Goal: Communication & Community: Answer question/provide support

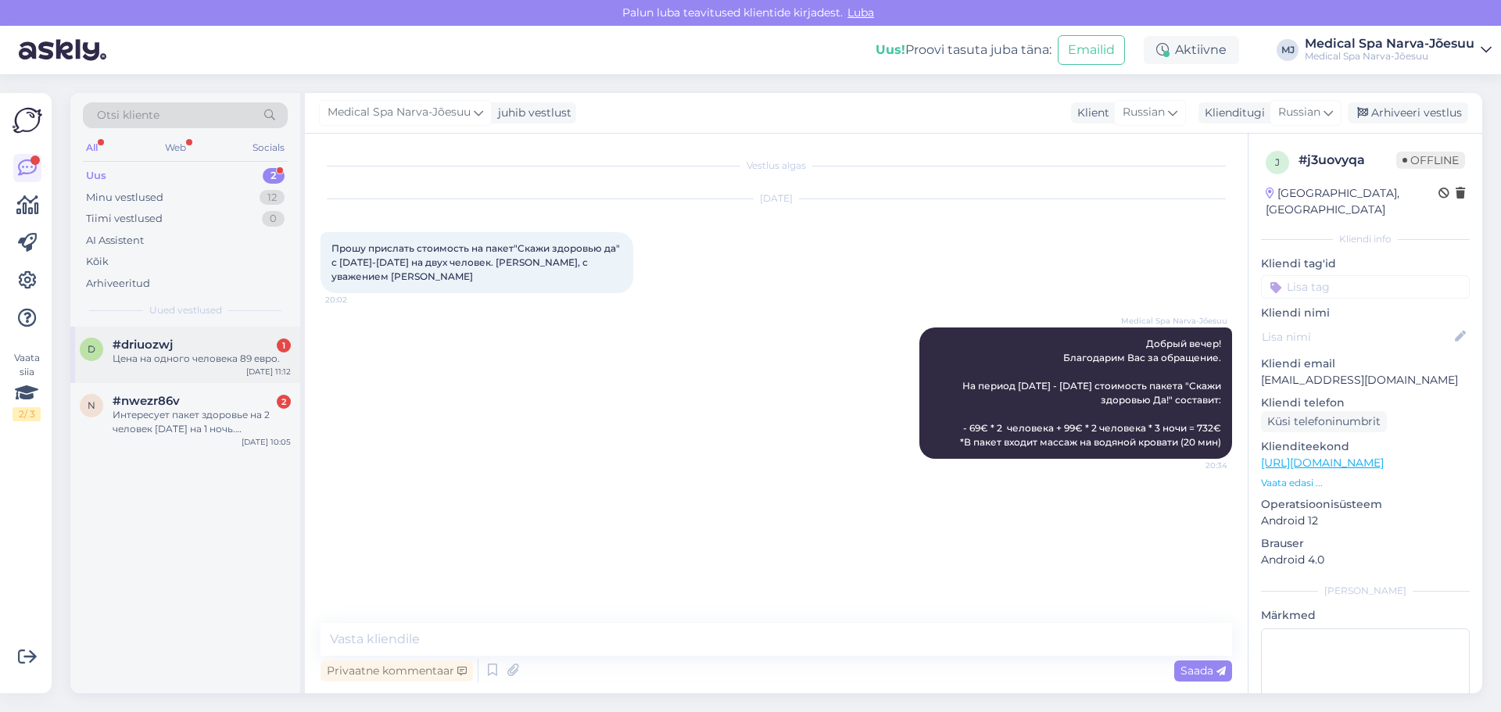
click at [160, 360] on div "Цена на одного человека 89 евро." at bounding box center [202, 359] width 178 height 14
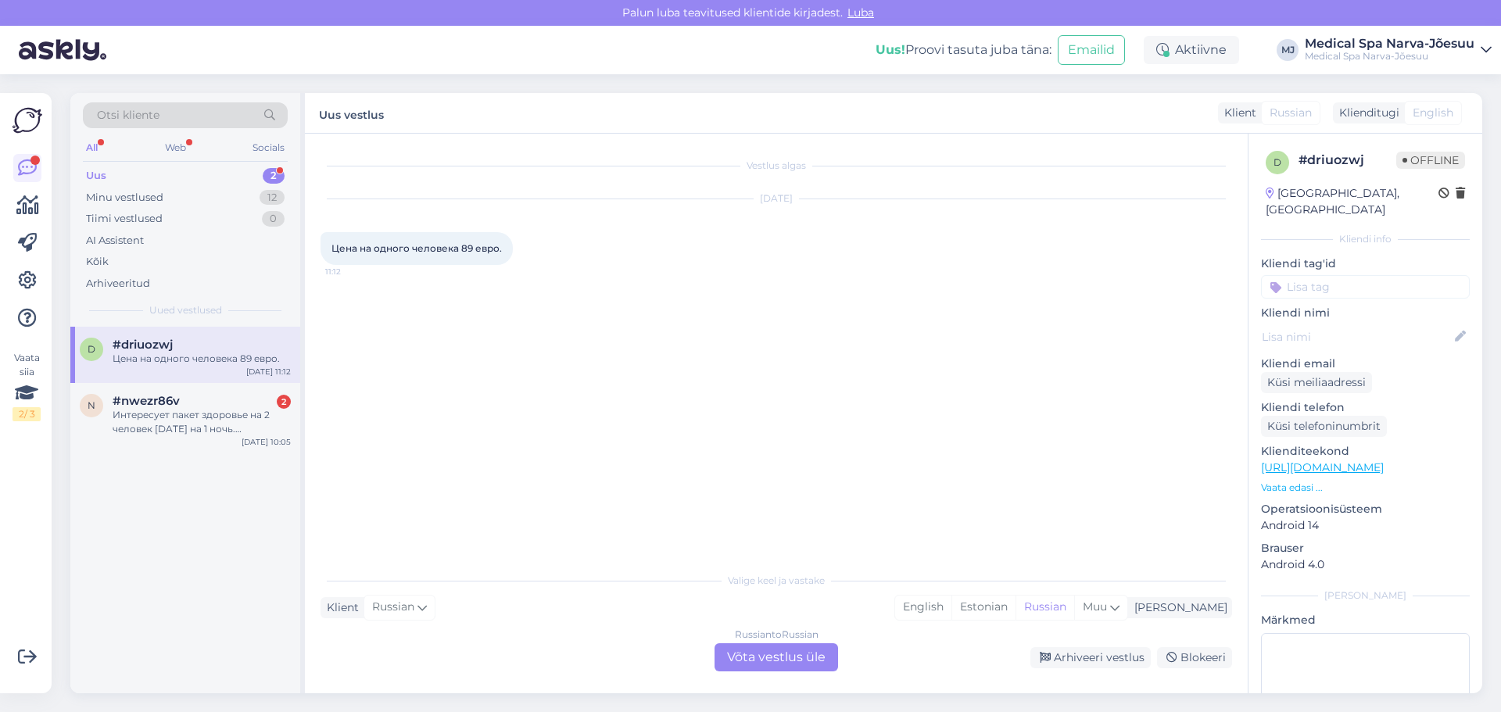
click at [747, 664] on div "Russian to Russian Võta vestlus üle" at bounding box center [777, 657] width 124 height 28
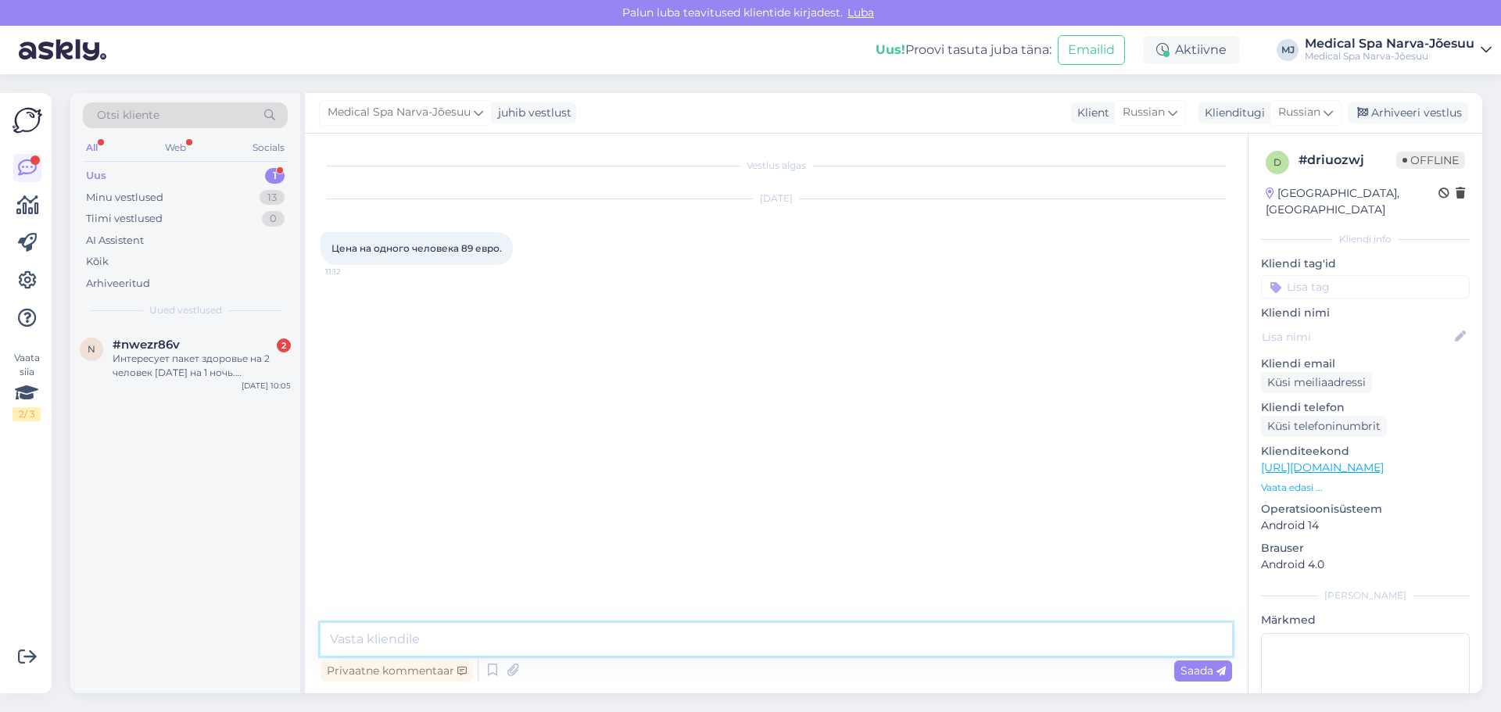
click at [489, 639] on textarea at bounding box center [777, 639] width 912 height 33
drag, startPoint x: 401, startPoint y: 643, endPoint x: 405, endPoint y: 636, distance: 8.0
click at [404, 636] on textarea at bounding box center [777, 639] width 912 height 33
paste textarea "Здравствуйте! Если вы имели в виду пакет «Скажи здоровью — да!», то подтверждае…"
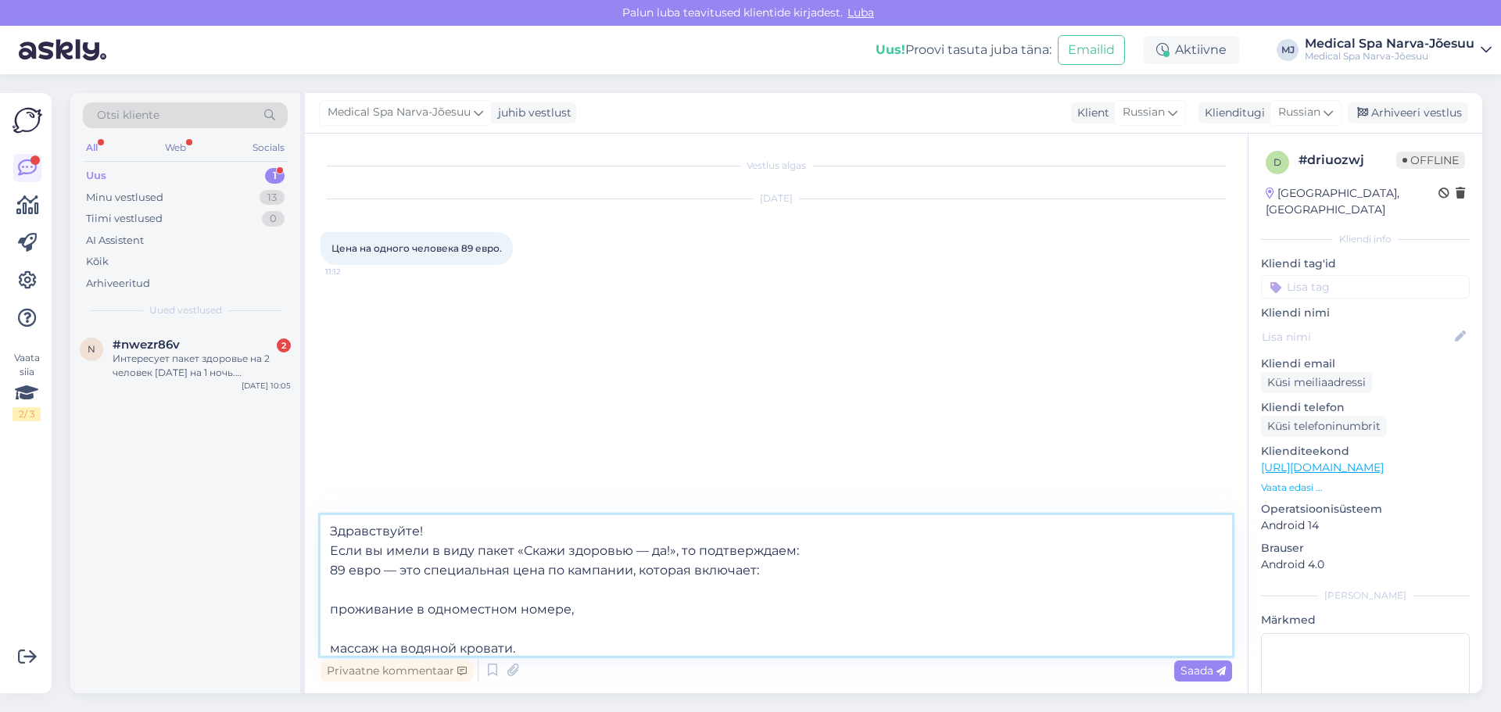
click at [794, 551] on textarea "Здравствуйте! Если вы имели в виду пакет «Скажи здоровью — да!», то подтверждае…" at bounding box center [777, 585] width 912 height 141
click at [463, 529] on textarea "Здравствуйте! Если вы имели в виду пакет «Скажи здоровью — да!», то: 89 евро — …" at bounding box center [777, 585] width 912 height 141
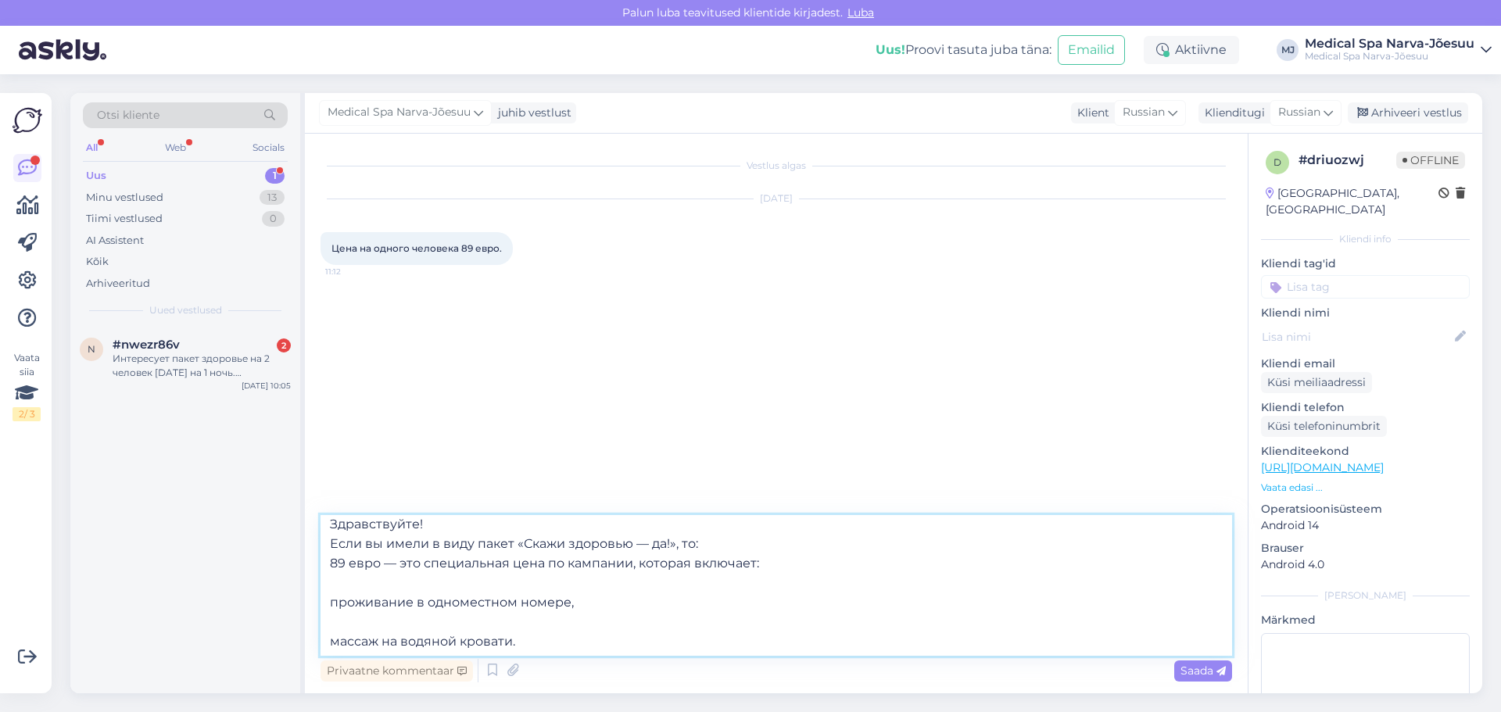
scroll to position [9, 0]
type textarea "Здравствуйте! Если вы имели в виду пакет «Скажи здоровью — да!», то: 89 евро — …"
drag, startPoint x: 1219, startPoint y: 676, endPoint x: 1167, endPoint y: 683, distance: 52.1
click at [1219, 674] on icon at bounding box center [1221, 671] width 9 height 9
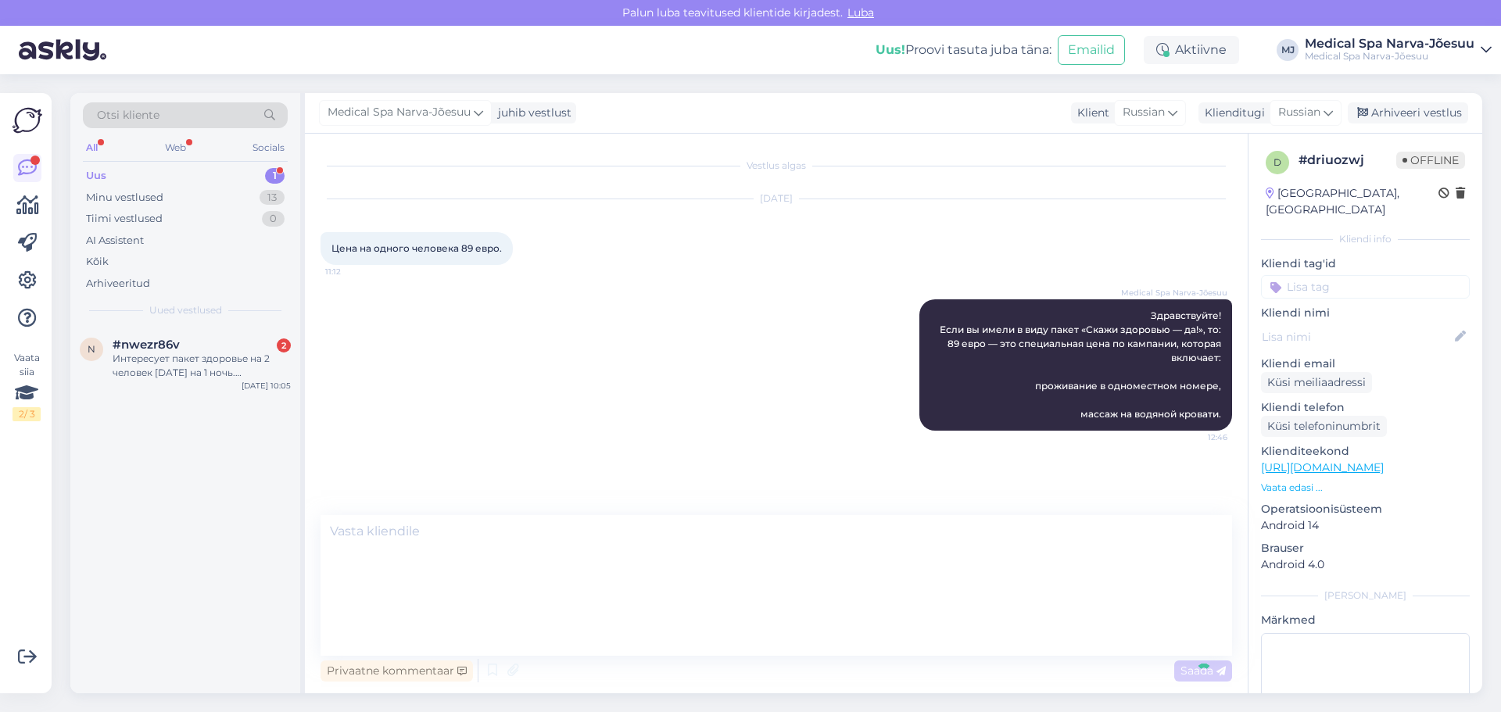
scroll to position [0, 0]
click at [237, 374] on div "Интересует пакет здоровье на 2 человек [DATE] на 1 ночь. Подскажите пожалуйста,…" at bounding box center [202, 366] width 178 height 28
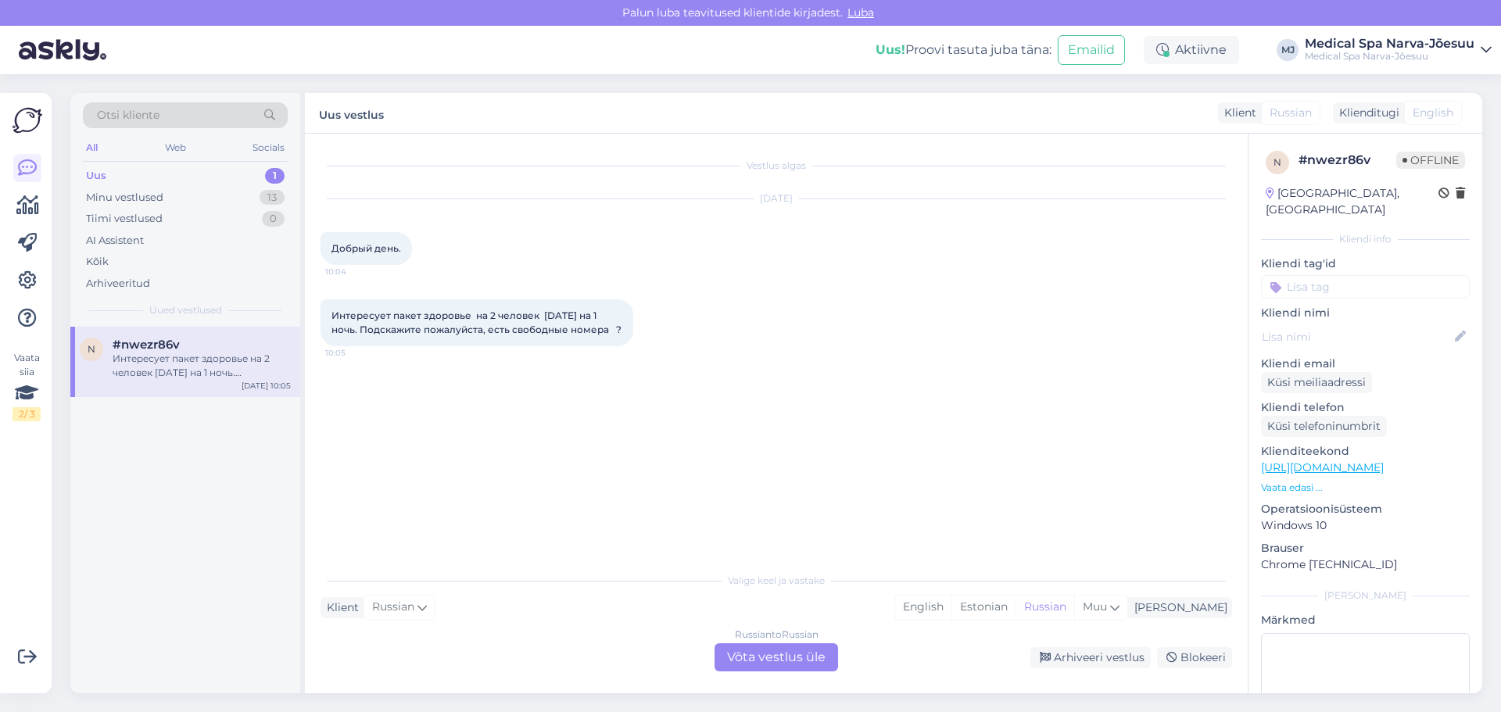
click at [769, 661] on div "Russian to Russian Võta vestlus üle" at bounding box center [777, 657] width 124 height 28
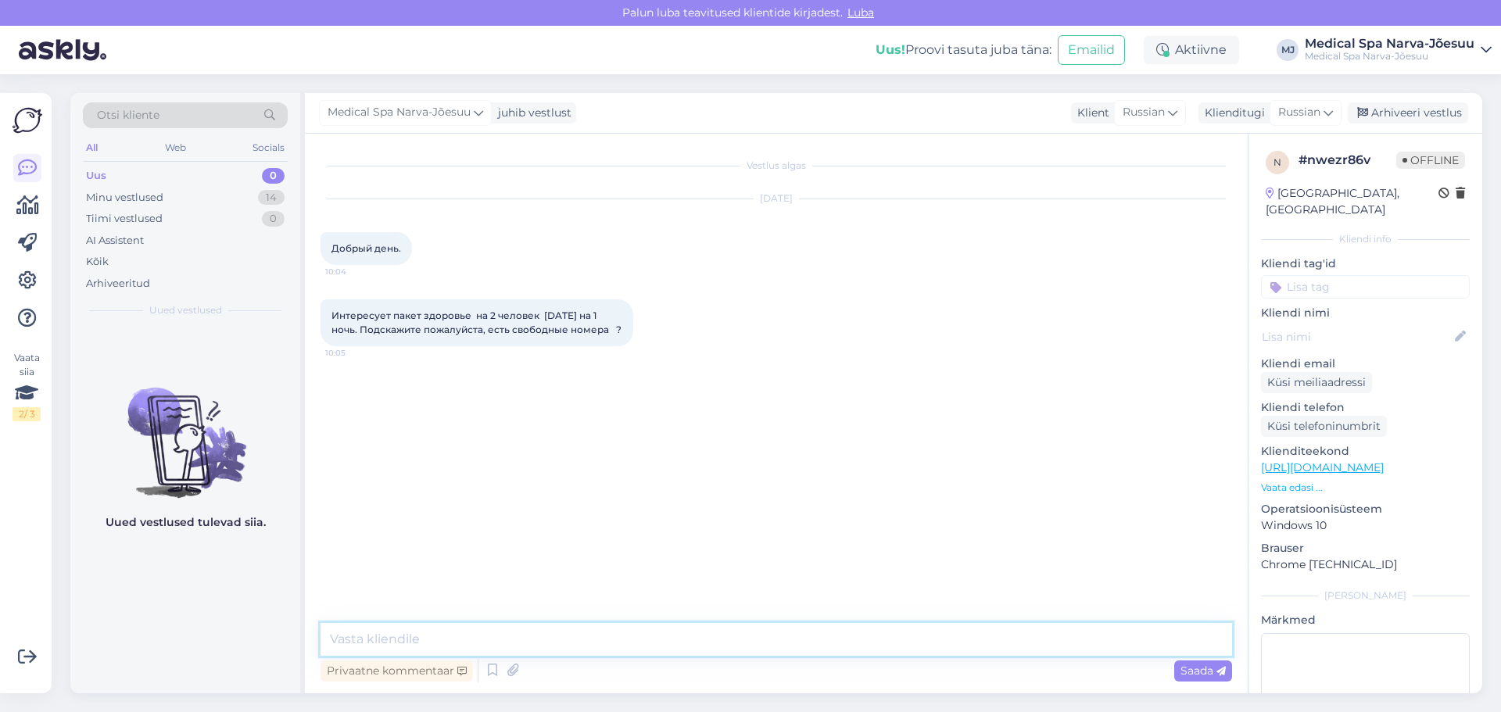
click at [410, 640] on textarea at bounding box center [777, 639] width 912 height 33
paste textarea "Добрый день! На период с 11.10 по 12.10 стандартные номера, к сожалению, уже за…"
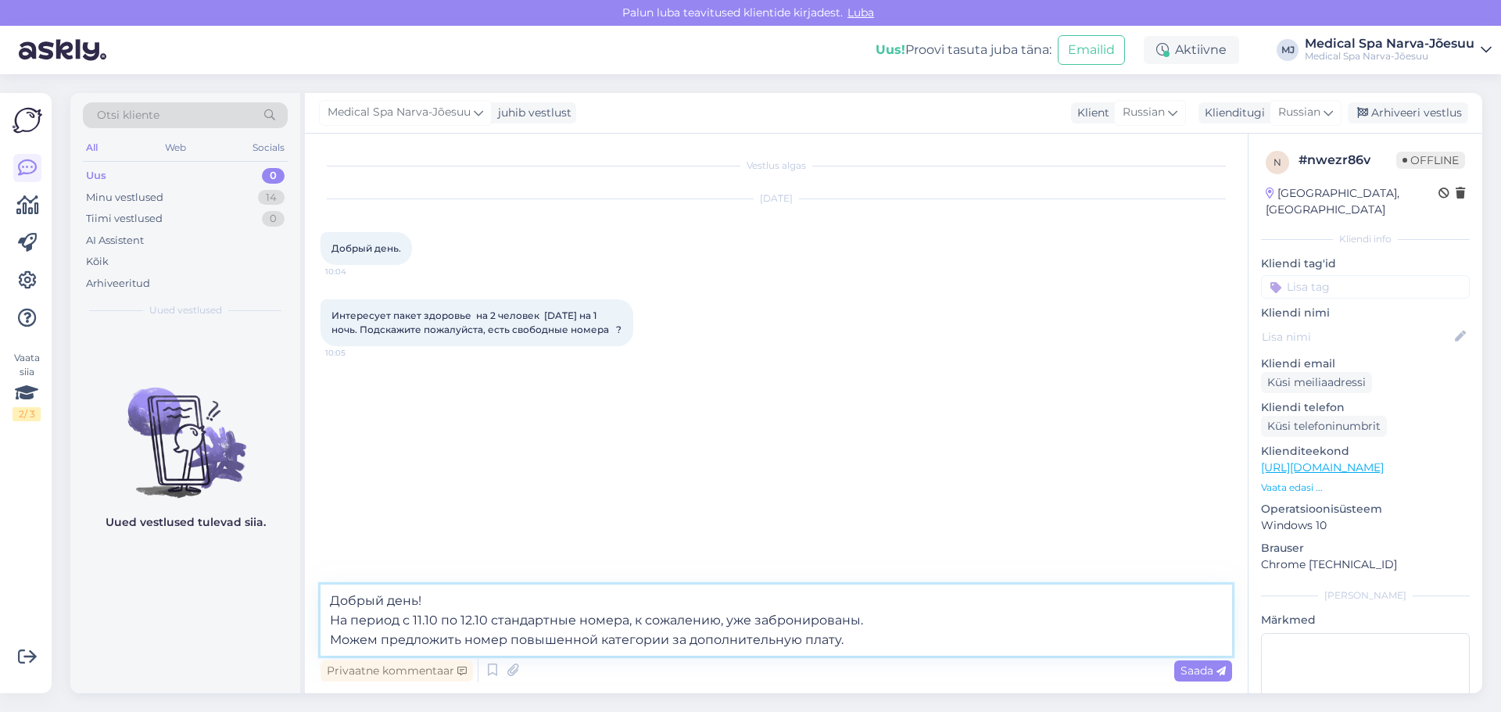
click at [456, 616] on textarea "Добрый день! На период с 11.10 по 12.10 стандартные номера, к сожалению, уже за…" at bounding box center [777, 620] width 912 height 71
click at [707, 619] on textarea "Добрый день! На период с 11.10 - 12.10 стандартные номера, к сожалению, уже заб…" at bounding box center [777, 620] width 912 height 71
click at [622, 623] on textarea "Добрый день! На период с 11.10 - 12.10 стандартные номера, уже забронированы. М…" at bounding box center [777, 620] width 912 height 71
click at [859, 640] on textarea "Добрый день! На период с 11.10 - 12.10 стандартные номера уже забронированы. Мо…" at bounding box center [777, 620] width 912 height 71
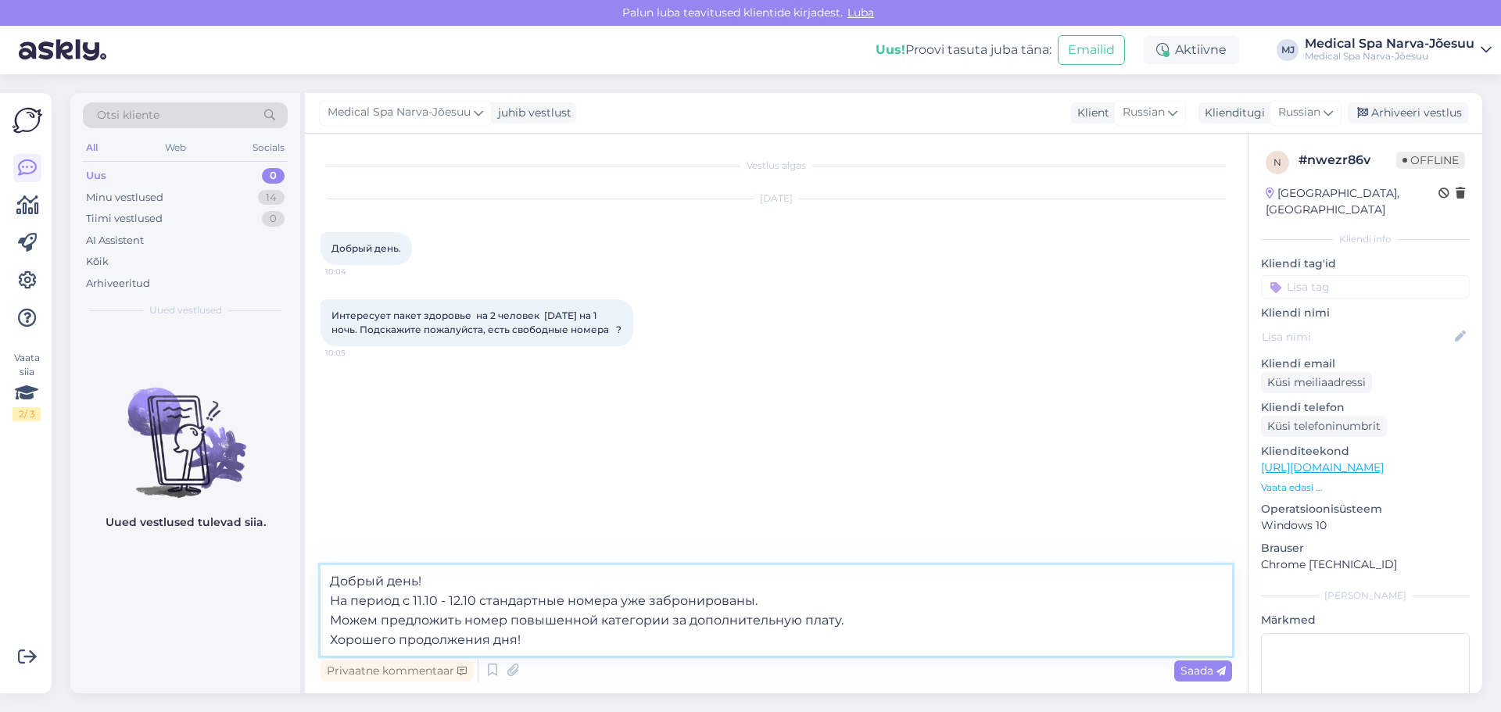
click at [876, 614] on textarea "Добрый день! На период с 11.10 - 12.10 стандартные номера уже забронированы. Мо…" at bounding box center [777, 610] width 912 height 91
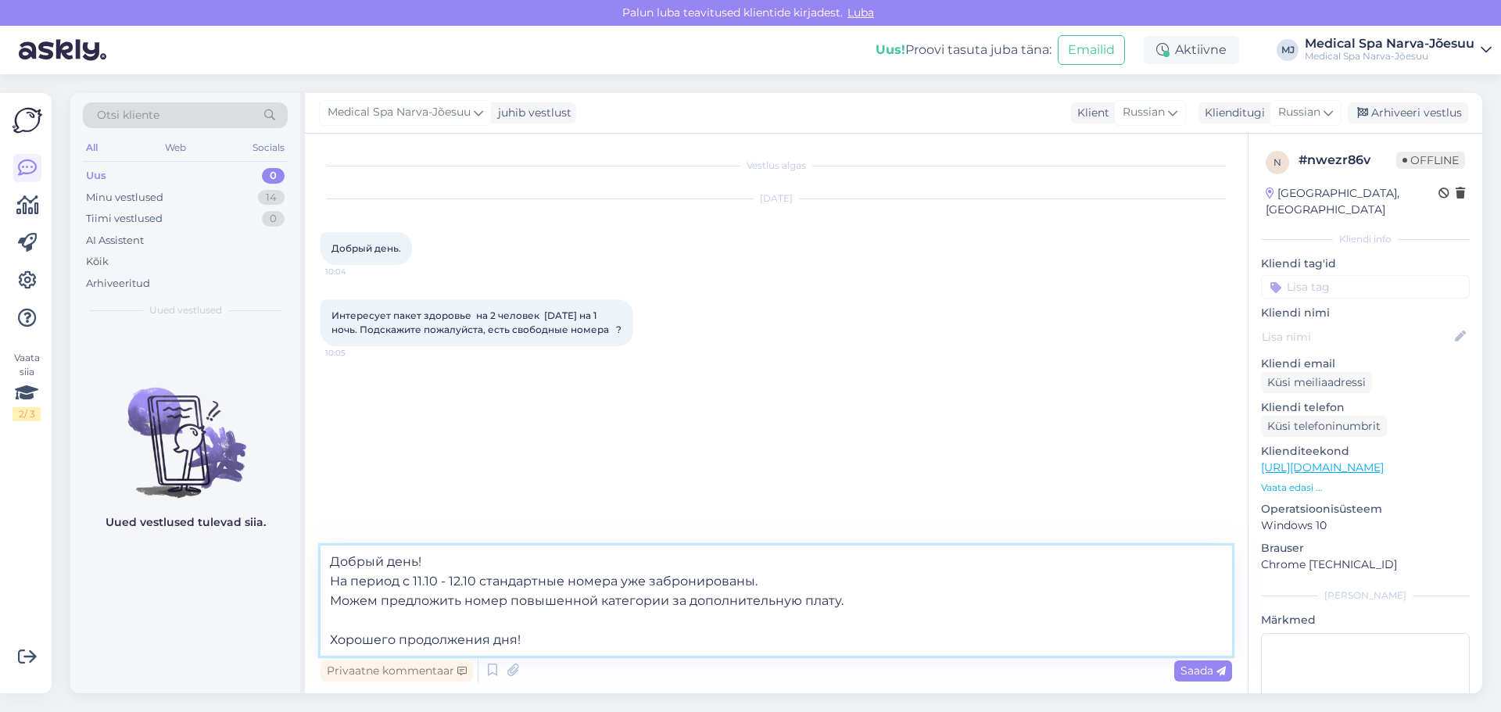
click at [446, 557] on textarea "Добрый день! На период с 11.10 - 12.10 стандартные номера уже забронированы. Мо…" at bounding box center [777, 601] width 912 height 110
type textarea "Добрый день! На период с 11.10 - 12.10 стандартные номера уже забронированы. Мо…"
click at [1219, 670] on icon at bounding box center [1221, 671] width 9 height 9
